Goal: Use online tool/utility: Utilize a website feature to perform a specific function

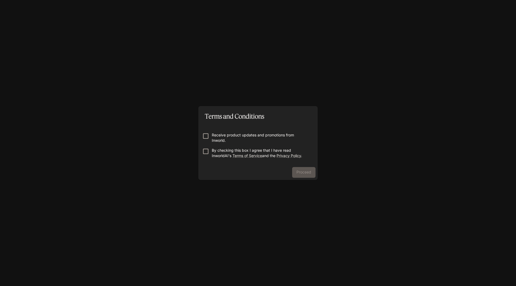
click at [215, 134] on p "Receive product updates and promotions from Inworld." at bounding box center [260, 137] width 97 height 11
click at [224, 154] on p "By checking this box I agree that I have read InworldAI's Terms of Service and …" at bounding box center [260, 153] width 97 height 11
click at [312, 169] on button "Proceed" at bounding box center [303, 172] width 23 height 11
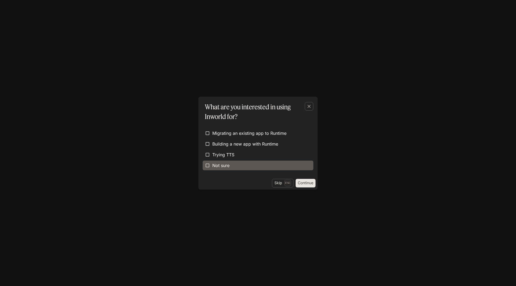
click at [224, 164] on span "Not sure" at bounding box center [220, 165] width 17 height 6
click at [316, 189] on div "Skip Esc Continue" at bounding box center [257, 184] width 119 height 11
click at [309, 183] on button "Continue" at bounding box center [306, 183] width 20 height 9
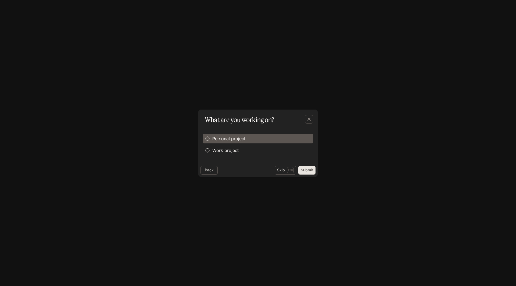
click at [234, 139] on span "Personal project" at bounding box center [228, 138] width 33 height 6
click at [304, 170] on button "Submit" at bounding box center [306, 170] width 17 height 9
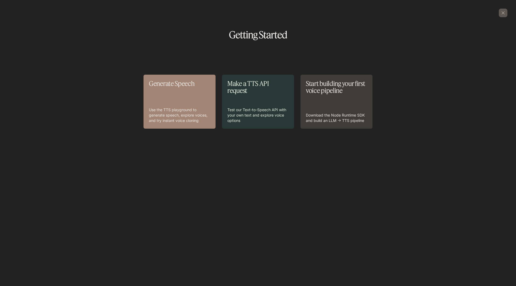
click at [181, 105] on div "Generate Speech Use the TTS playground to generate speech, explore voices, and …" at bounding box center [179, 101] width 61 height 43
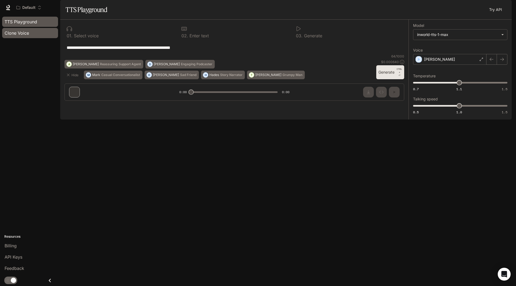
click at [20, 34] on span "Clone Voice" at bounding box center [17, 33] width 24 height 6
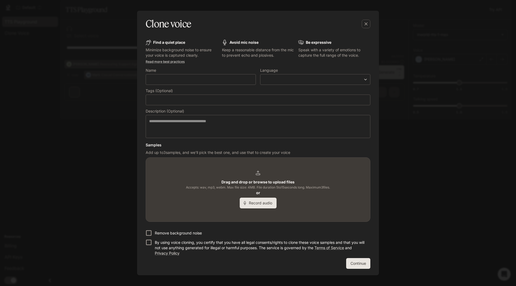
click at [26, 21] on div "Clone voice Find a quiet place Minimize background noise to ensure your voice i…" at bounding box center [258, 143] width 516 height 286
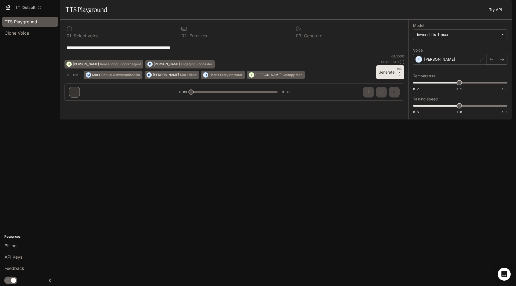
click at [26, 21] on span "TTS Playground" at bounding box center [21, 22] width 33 height 6
